Goal: Information Seeking & Learning: Understand process/instructions

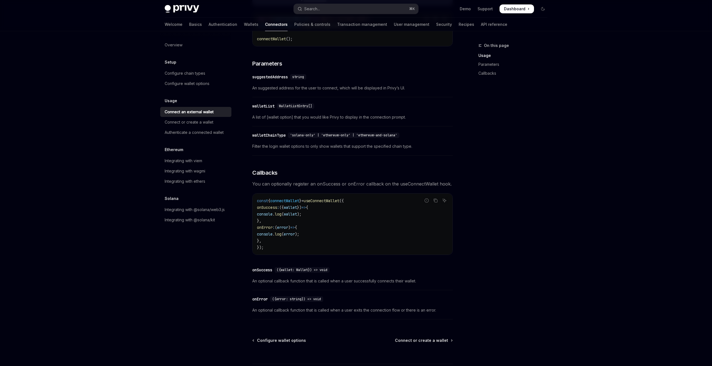
scroll to position [193, 0]
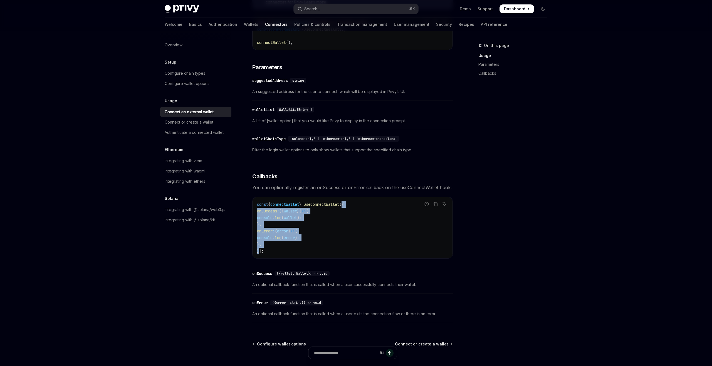
drag, startPoint x: 353, startPoint y: 207, endPoint x: 259, endPoint y: 252, distance: 104.2
click at [259, 252] on code "const { connectWallet } = useConnectWallet ({ onSuccess : ({ wallet }) => { con…" at bounding box center [352, 227] width 191 height 53
copy code "{ onSuccess : ({ wallet }) => { console . log ( wallet ); }, onError : ( error …"
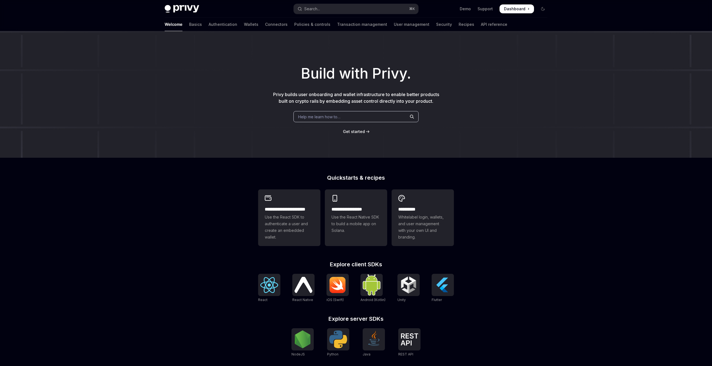
click at [319, 124] on div "Build with Privy. Privy builds user onboarding and wallet infrastructure to ena…" at bounding box center [356, 94] width 712 height 127
click at [318, 117] on span "Help me learn how to…" at bounding box center [319, 117] width 42 height 6
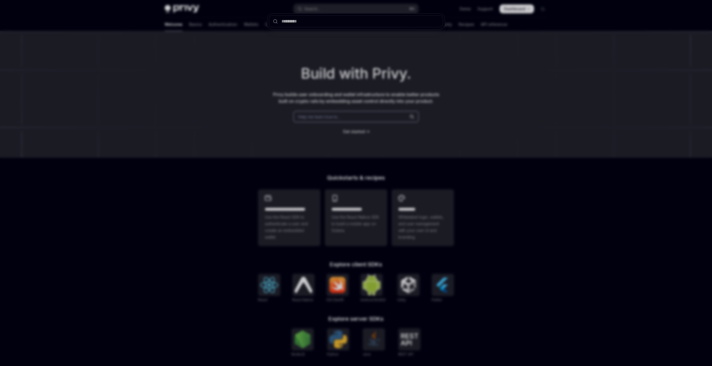
type input "**********"
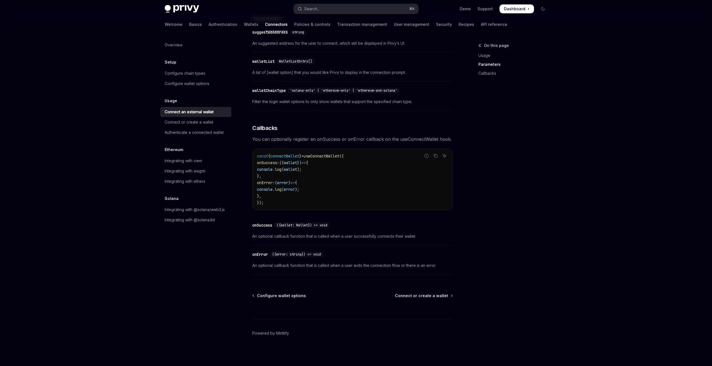
scroll to position [242, 0]
click at [305, 227] on span "({wallet: Wallet}) => void" at bounding box center [302, 224] width 51 height 4
copy span "Wallet"
click at [305, 227] on span "({wallet: Wallet}) => void" at bounding box center [302, 224] width 51 height 4
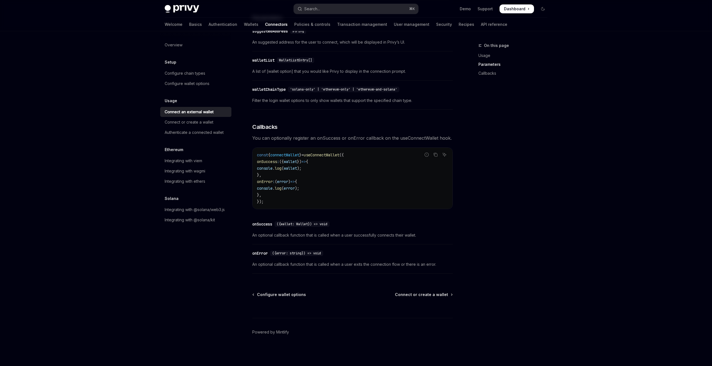
click at [305, 227] on span "({wallet: Wallet}) => void" at bounding box center [302, 224] width 51 height 4
copy span "Wallet"
click at [251, 177] on div "Usage Connect an external wallet OpenAI Open in ChatGPT OpenAI Open in ChatGPT …" at bounding box center [300, 83] width 307 height 566
click at [432, 306] on div "⌘ I" at bounding box center [352, 308] width 200 height 21
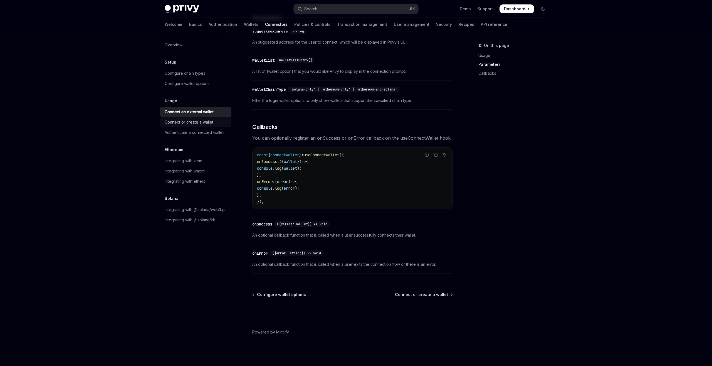
click at [212, 123] on div "Connect or create a wallet" at bounding box center [189, 122] width 49 height 7
type textarea "*"
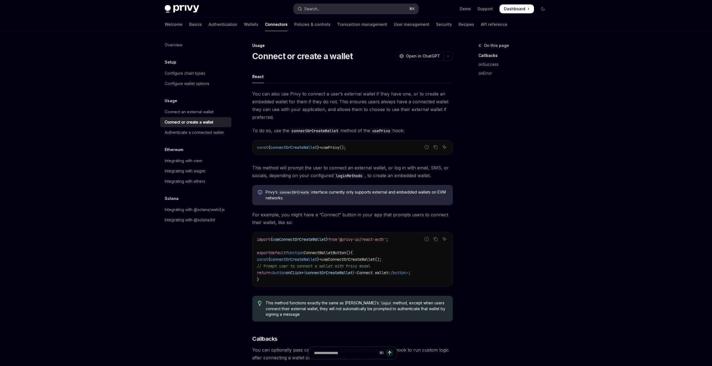
click at [320, 13] on button "Search... ⌘ K" at bounding box center [356, 9] width 125 height 10
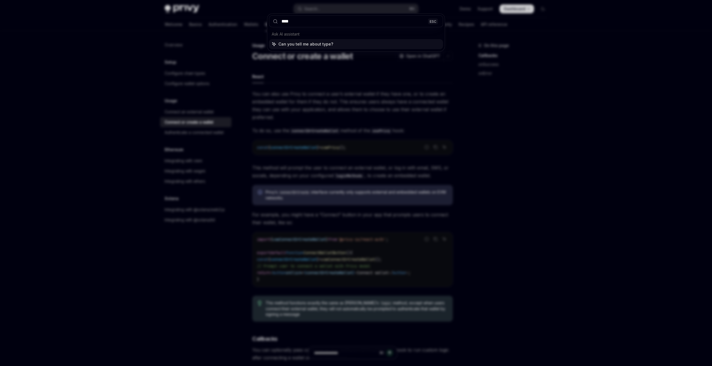
type input "*****"
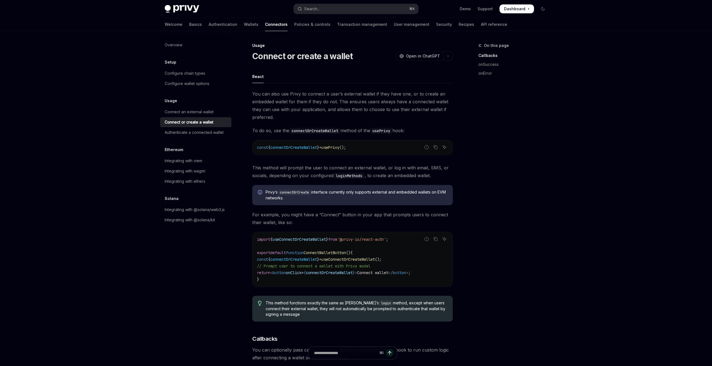
type textarea "*"
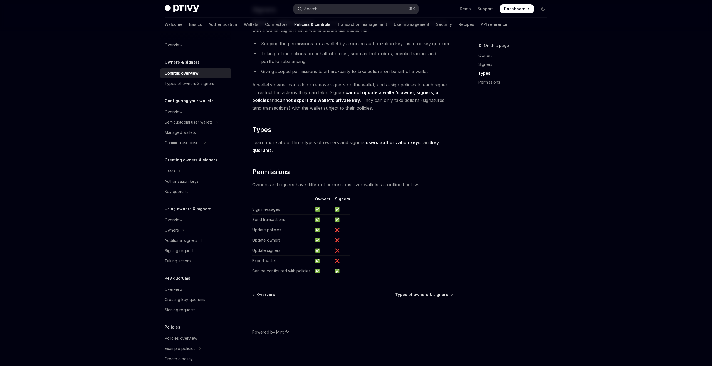
click at [320, 11] on div "Search..." at bounding box center [312, 9] width 16 height 7
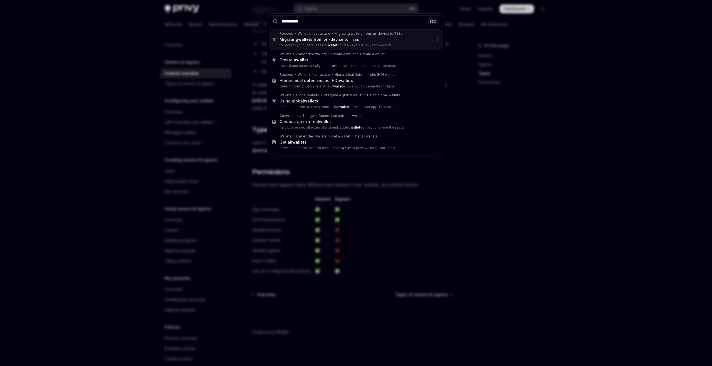
type input "**********"
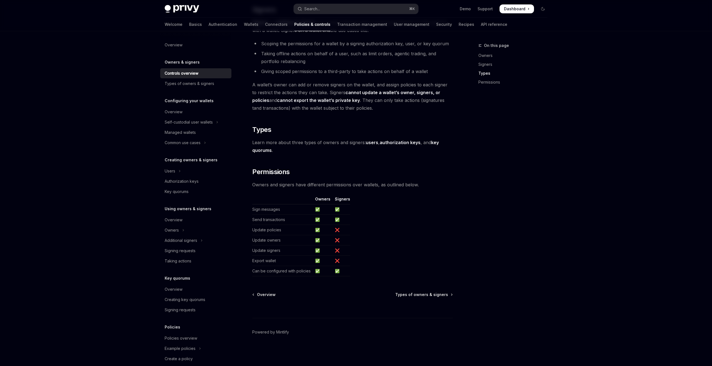
type textarea "*"
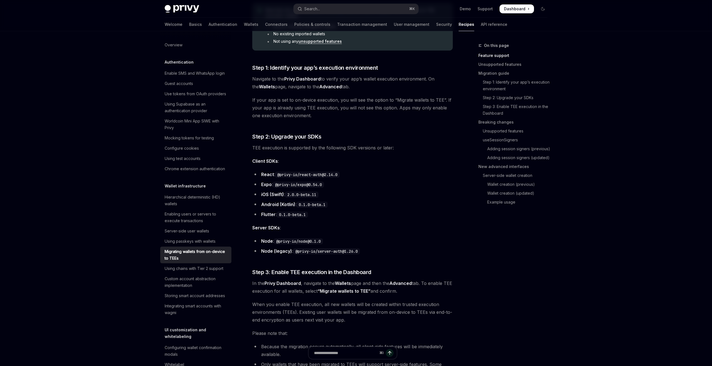
scroll to position [31, 0]
